Goal: Check status: Check status

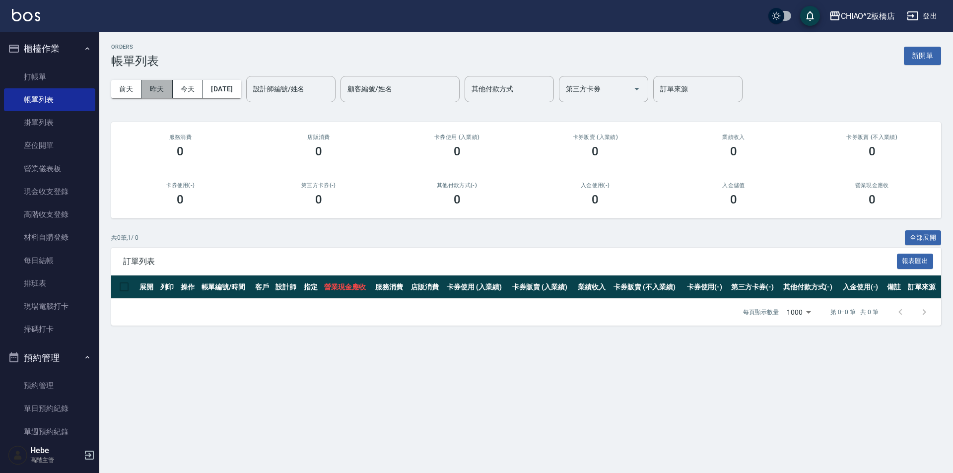
click at [158, 95] on button "昨天" at bounding box center [157, 89] width 31 height 18
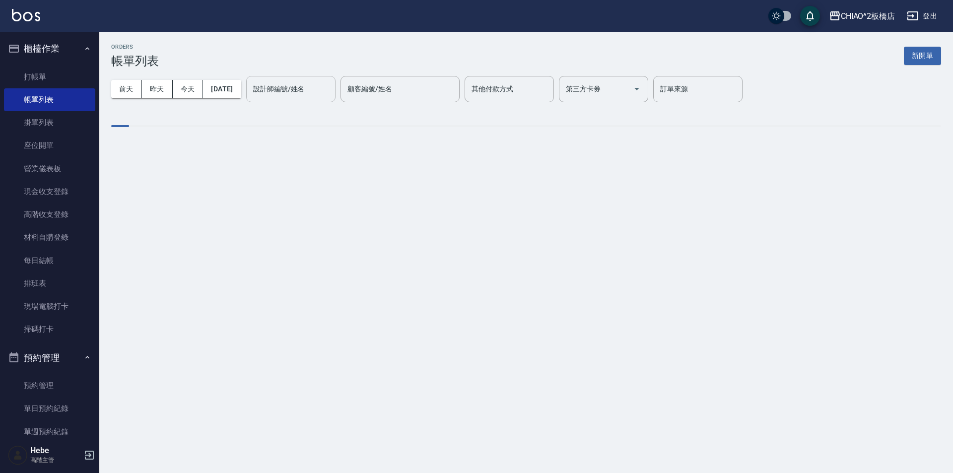
click at [327, 91] on input "設計師編號/姓名" at bounding box center [291, 88] width 80 height 17
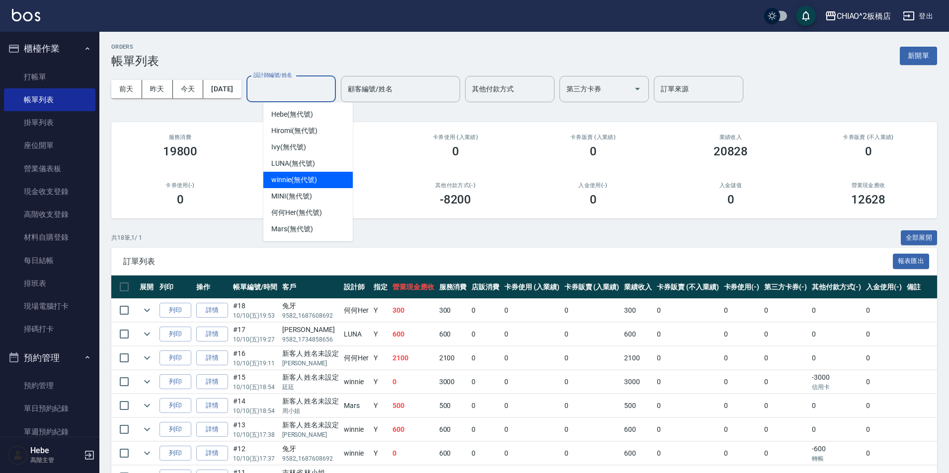
click at [324, 184] on div "winnie (無代號)" at bounding box center [307, 180] width 89 height 16
type input "winnie(無代號)"
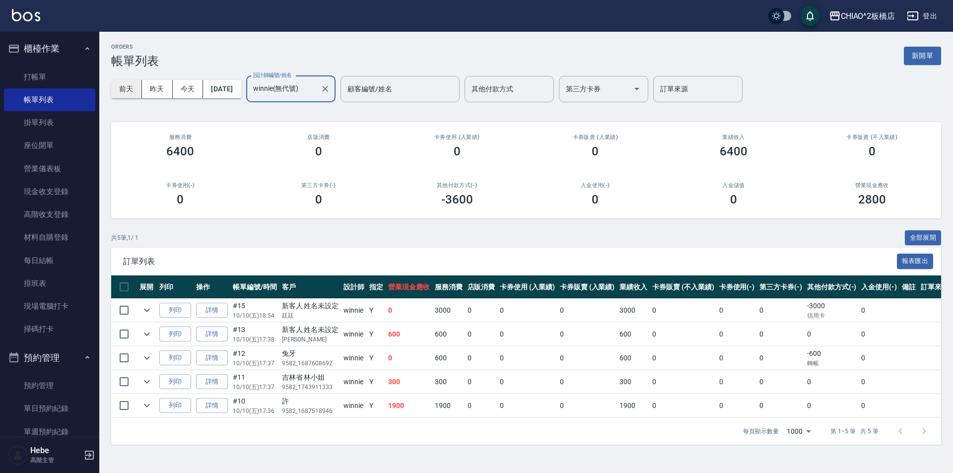
click at [126, 91] on button "前天" at bounding box center [126, 89] width 31 height 18
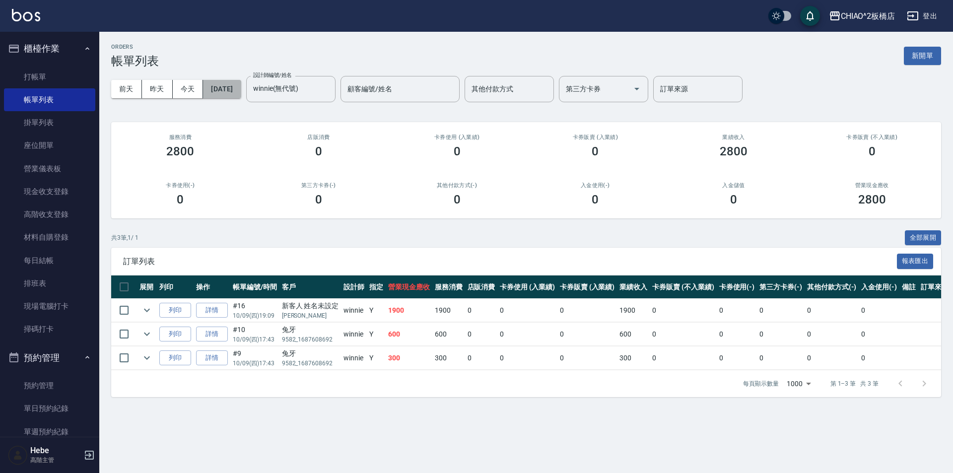
click at [236, 88] on button "[DATE]" at bounding box center [222, 89] width 38 height 18
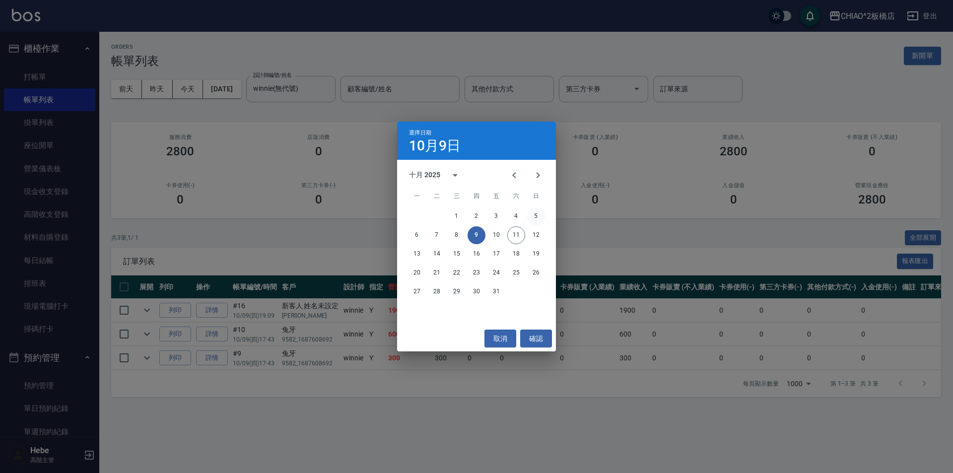
click at [535, 220] on button "5" at bounding box center [536, 217] width 18 height 18
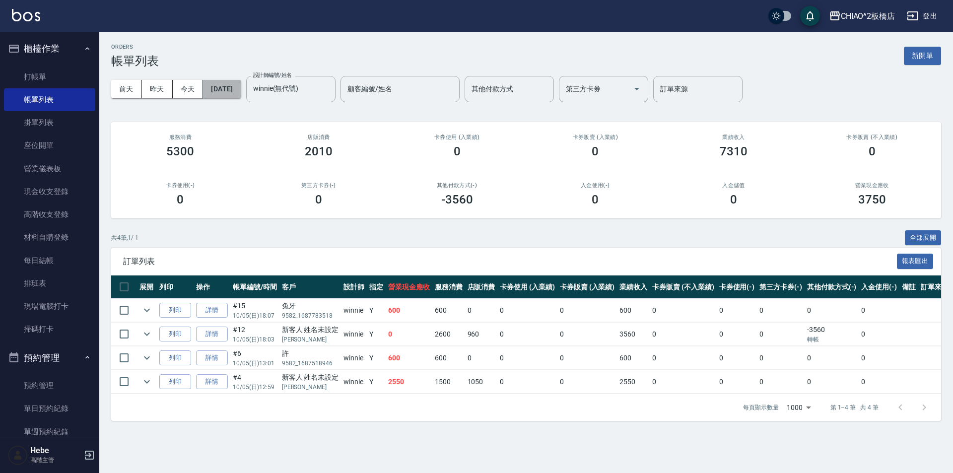
click at [227, 86] on button "[DATE]" at bounding box center [222, 89] width 38 height 18
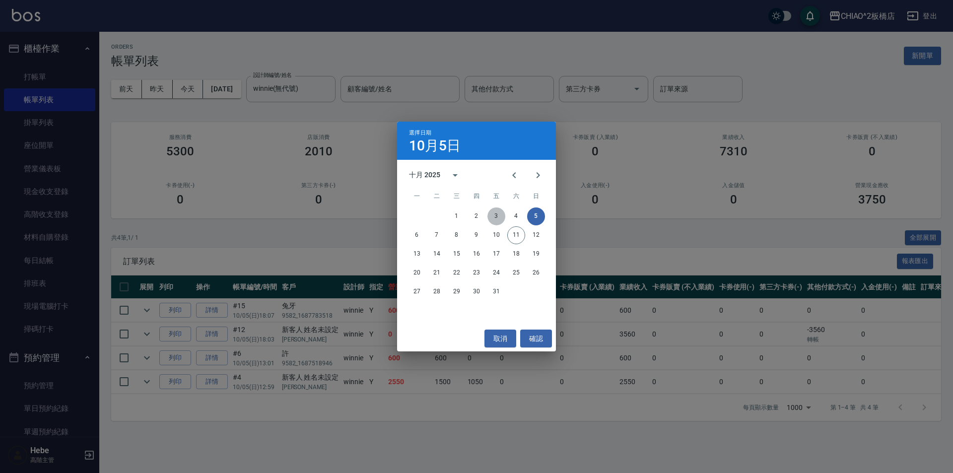
click at [503, 216] on button "3" at bounding box center [497, 217] width 18 height 18
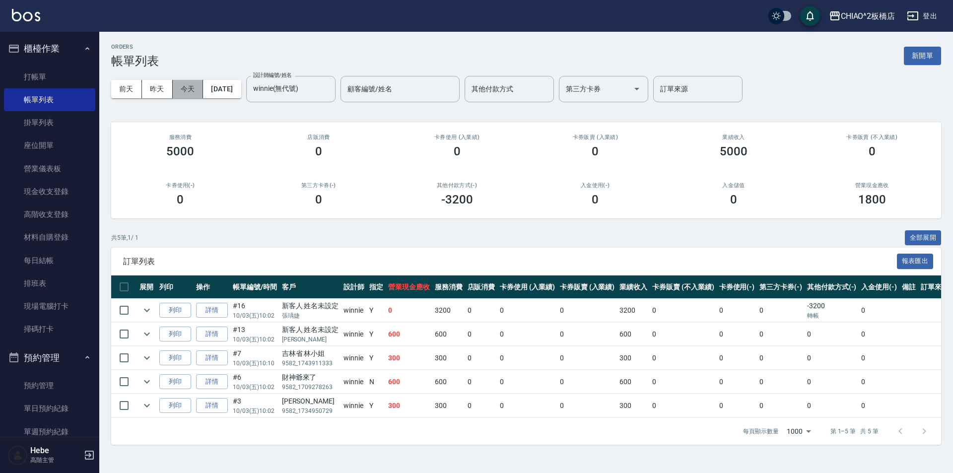
click at [187, 89] on button "今天" at bounding box center [188, 89] width 31 height 18
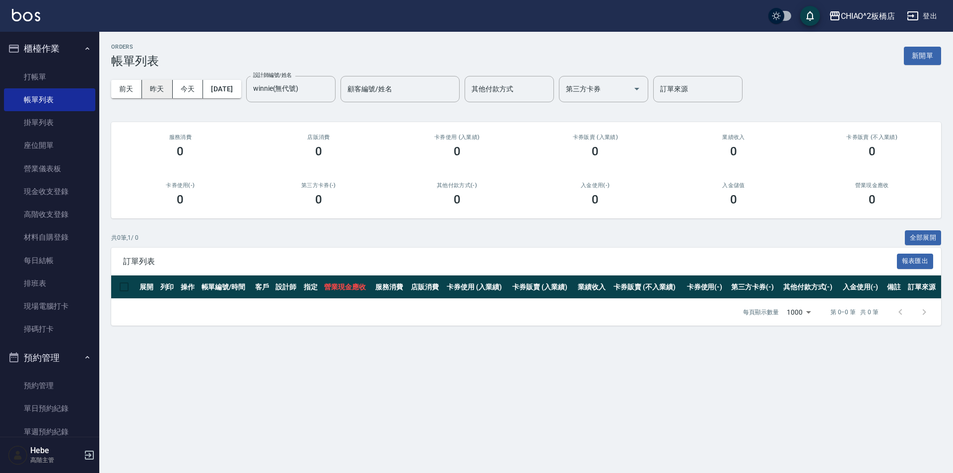
click at [151, 90] on button "昨天" at bounding box center [157, 89] width 31 height 18
